Goal: Information Seeking & Learning: Learn about a topic

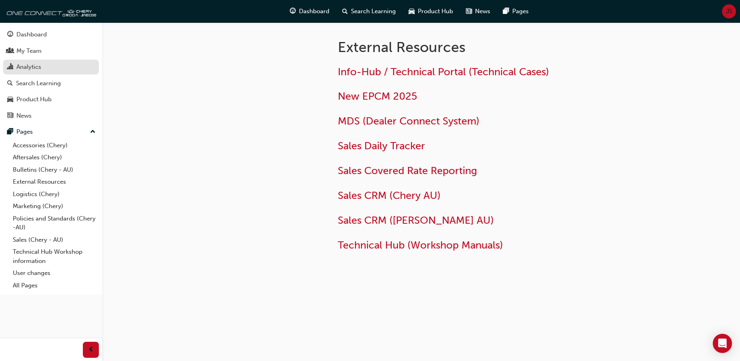
click at [23, 66] on div "Analytics" at bounding box center [28, 66] width 25 height 9
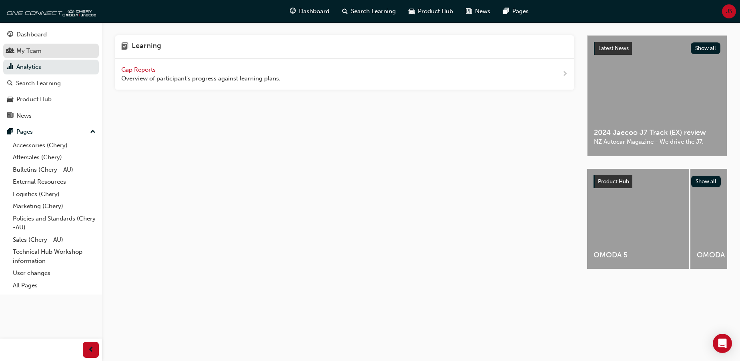
click at [25, 49] on div "My Team" at bounding box center [28, 50] width 25 height 9
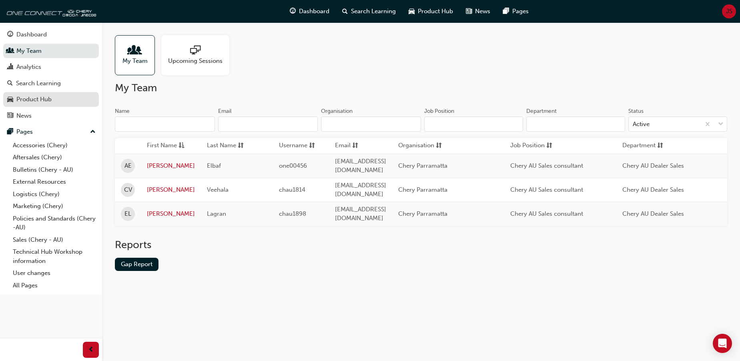
click at [38, 99] on div "Product Hub" at bounding box center [33, 99] width 35 height 9
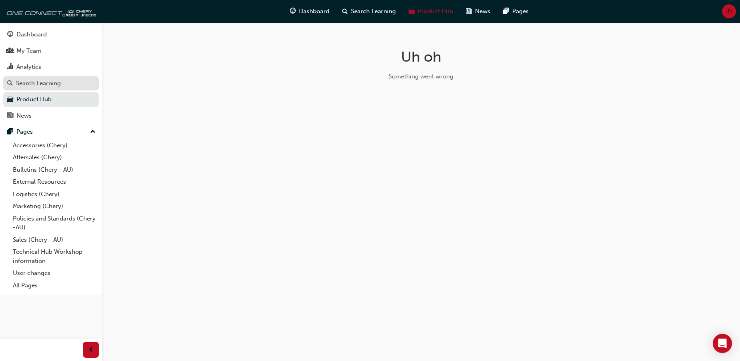
click at [41, 86] on div "Search Learning" at bounding box center [38, 83] width 45 height 9
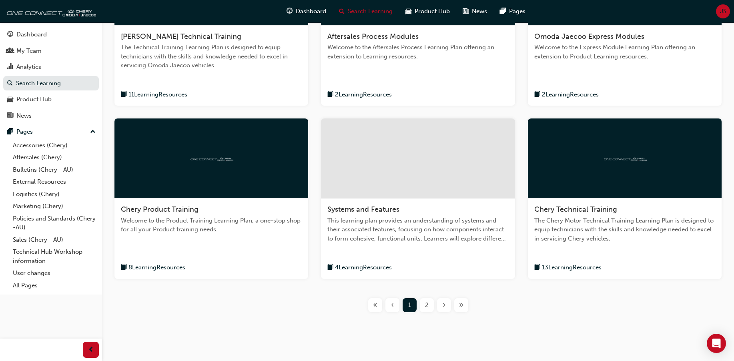
scroll to position [240, 0]
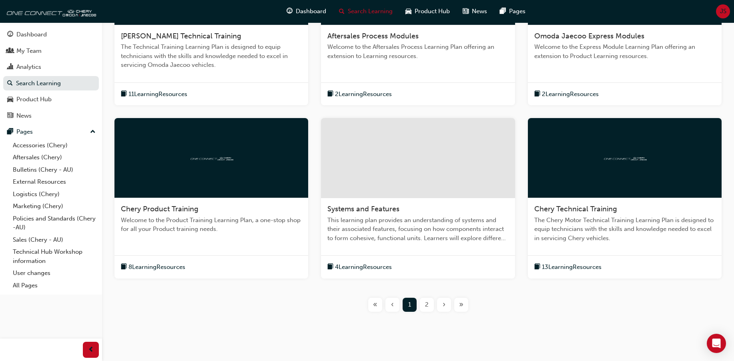
click at [428, 304] on span "2" at bounding box center [427, 304] width 4 height 9
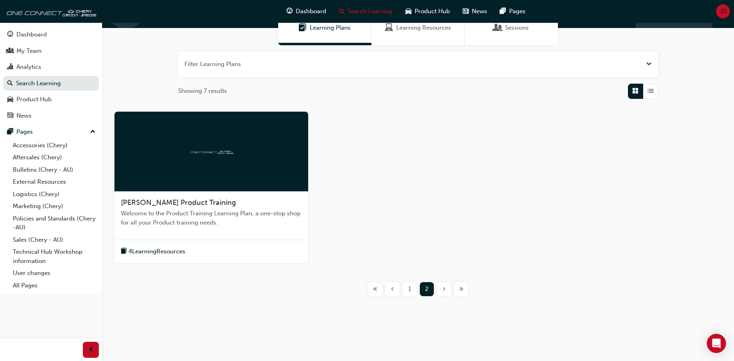
click at [413, 291] on div "1" at bounding box center [410, 289] width 14 height 14
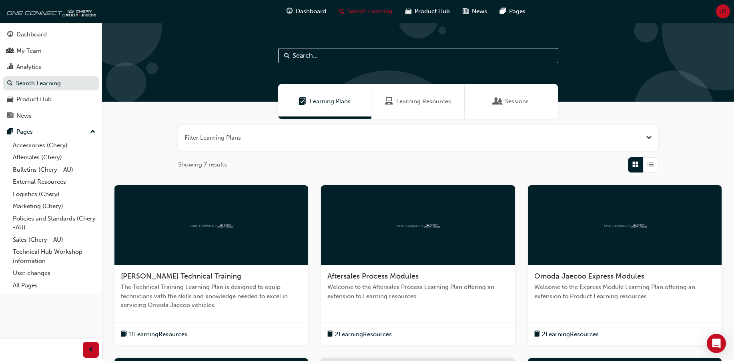
click at [410, 101] on span "Learning Resources" at bounding box center [423, 101] width 55 height 9
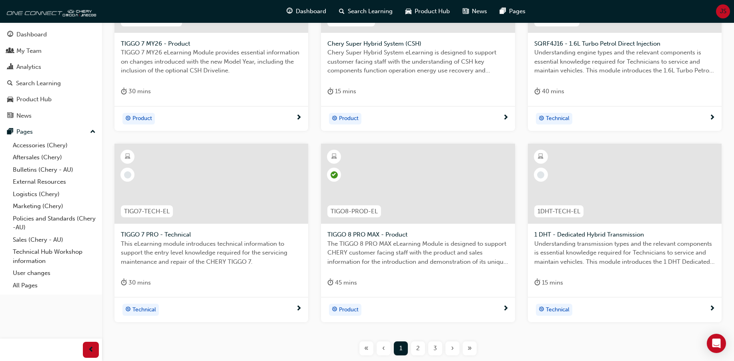
scroll to position [240, 0]
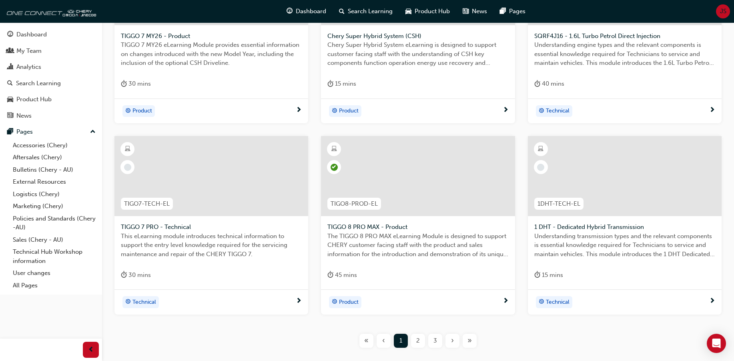
click at [418, 342] on span "2" at bounding box center [418, 340] width 4 height 9
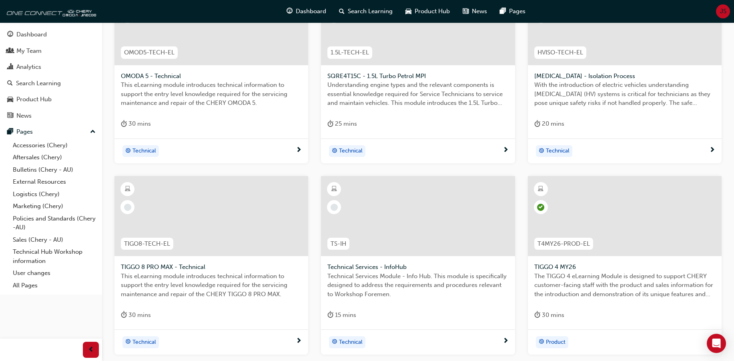
scroll to position [240, 0]
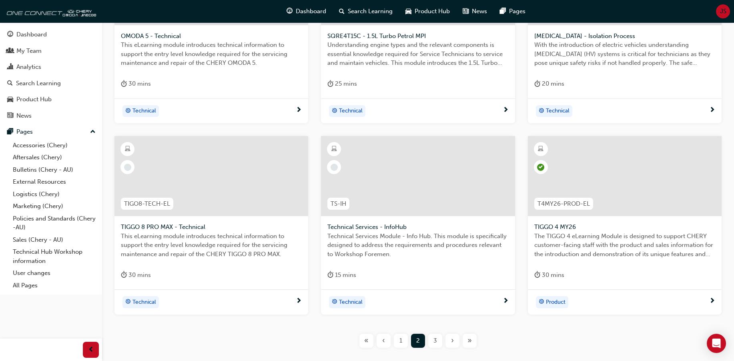
click at [438, 338] on div "3" at bounding box center [435, 341] width 14 height 14
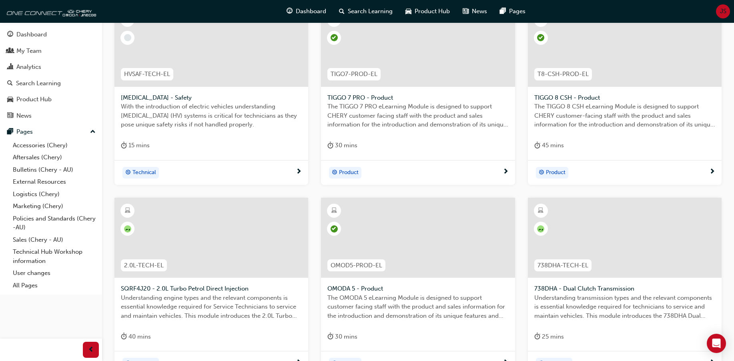
scroll to position [240, 0]
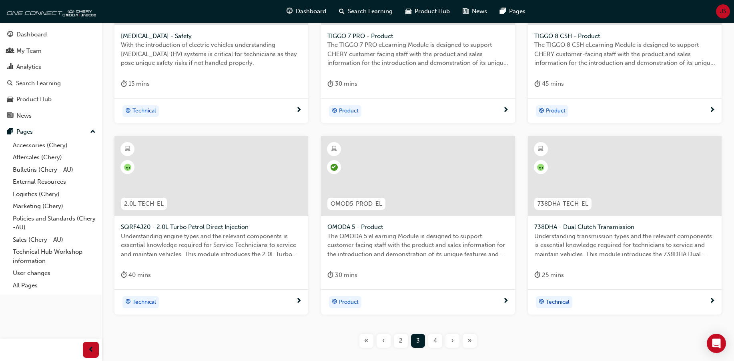
click at [437, 342] on span "4" at bounding box center [436, 340] width 4 height 9
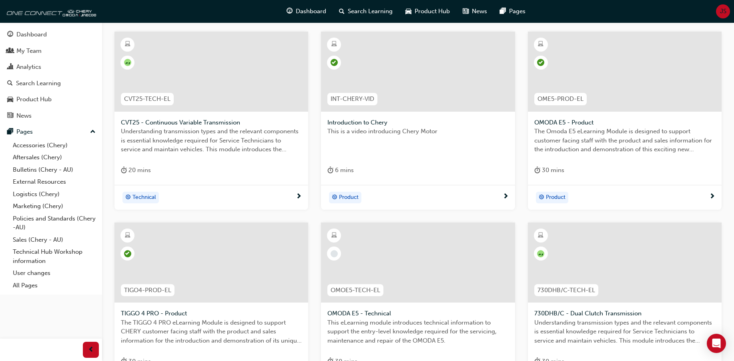
scroll to position [160, 0]
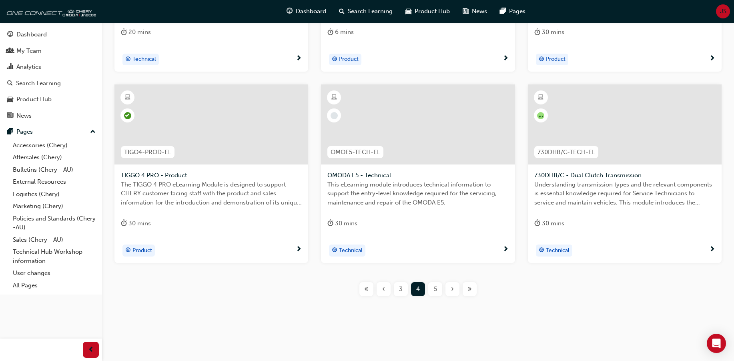
click at [434, 290] on span "5" at bounding box center [435, 289] width 3 height 9
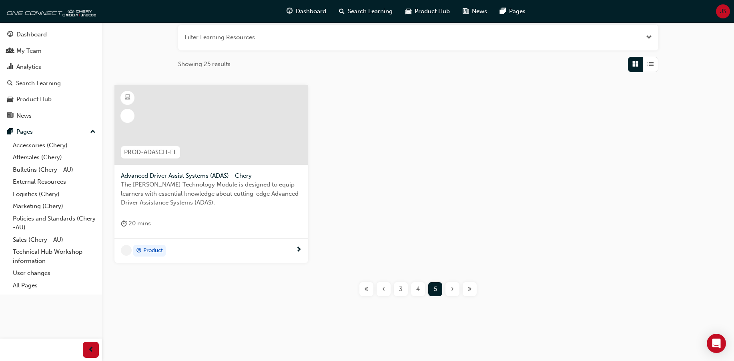
scroll to position [101, 0]
click at [395, 292] on div "3" at bounding box center [401, 289] width 14 height 14
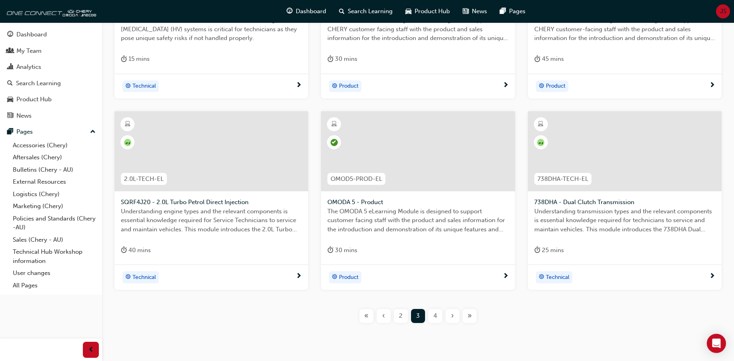
scroll to position [292, 0]
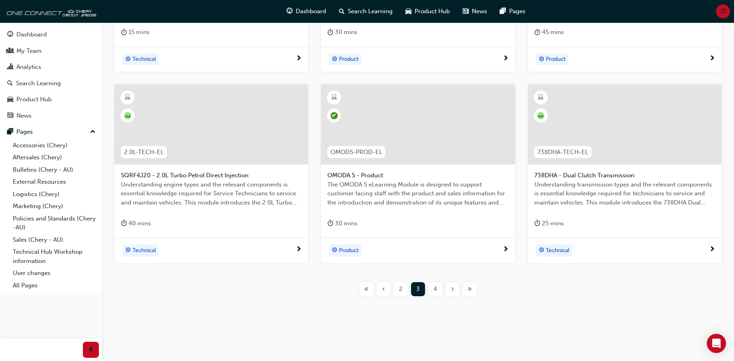
click at [400, 292] on span "2" at bounding box center [401, 289] width 4 height 9
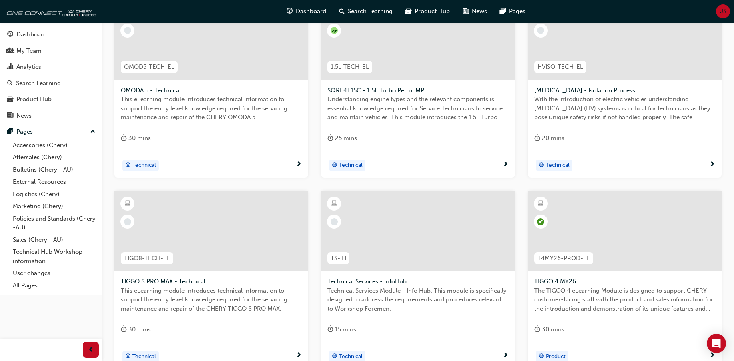
scroll to position [292, 0]
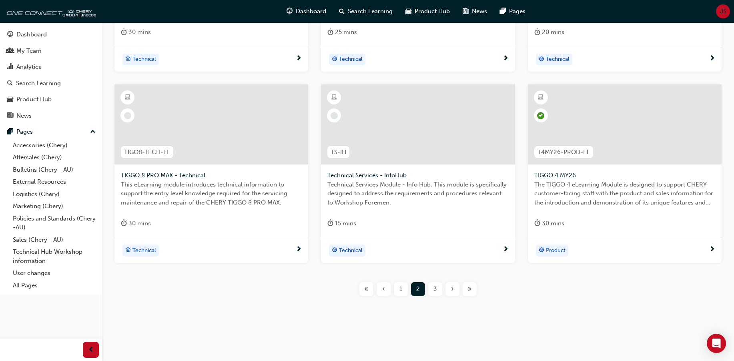
click at [434, 288] on span "3" at bounding box center [436, 289] width 4 height 9
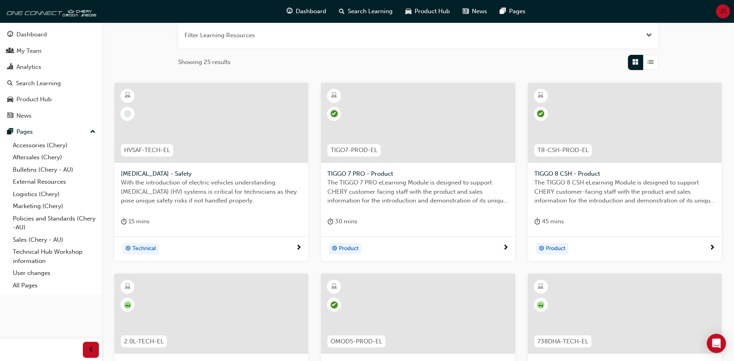
scroll to position [92, 0]
